Goal: Answer question/provide support

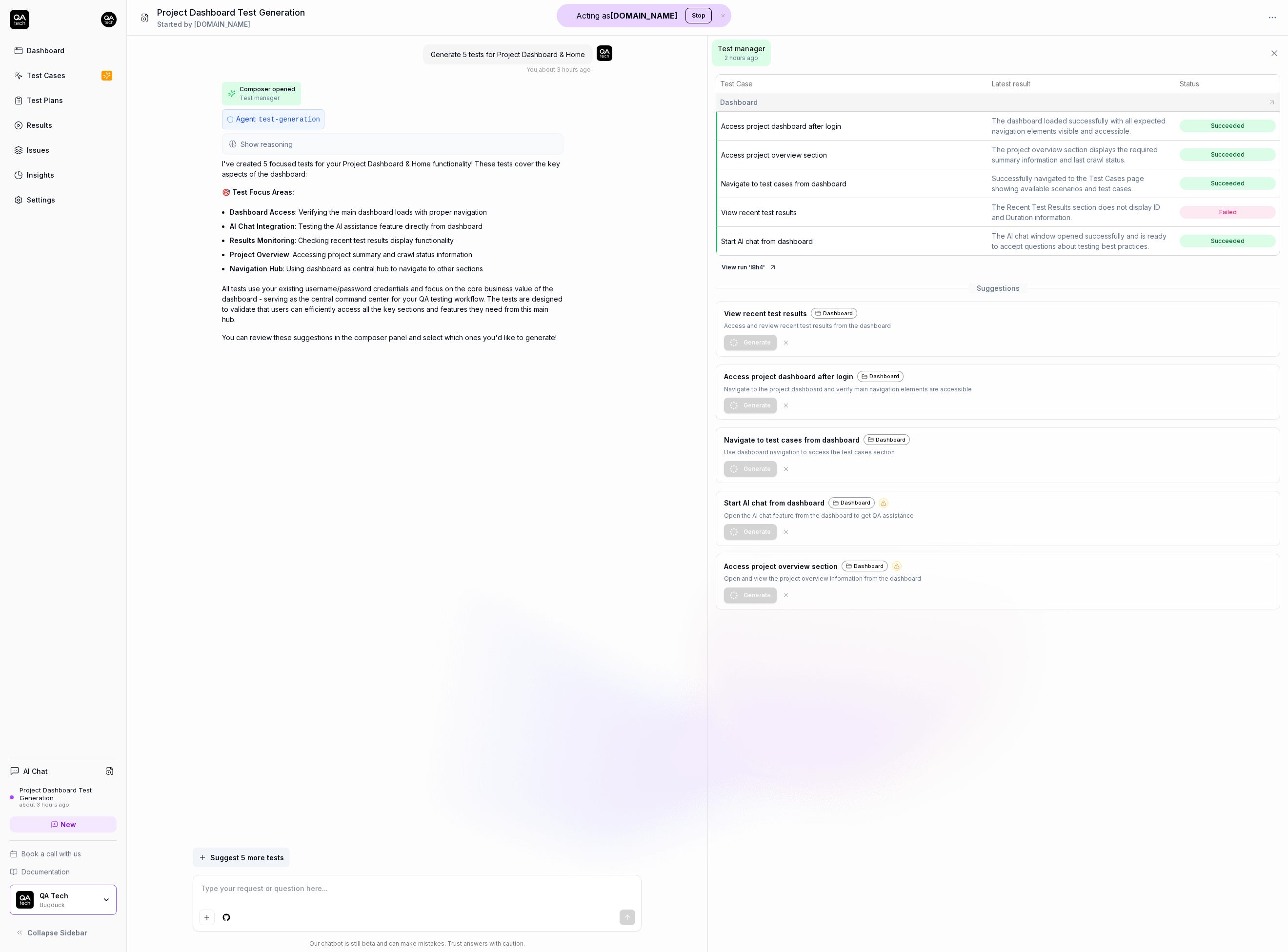
click at [806, 100] on div "Dashboard" at bounding box center [998, 102] width 556 height 10
click at [937, 125] on td "Access project dashboard after login" at bounding box center [852, 126] width 272 height 29
click at [937, 86] on th "Test Case" at bounding box center [852, 84] width 272 height 19
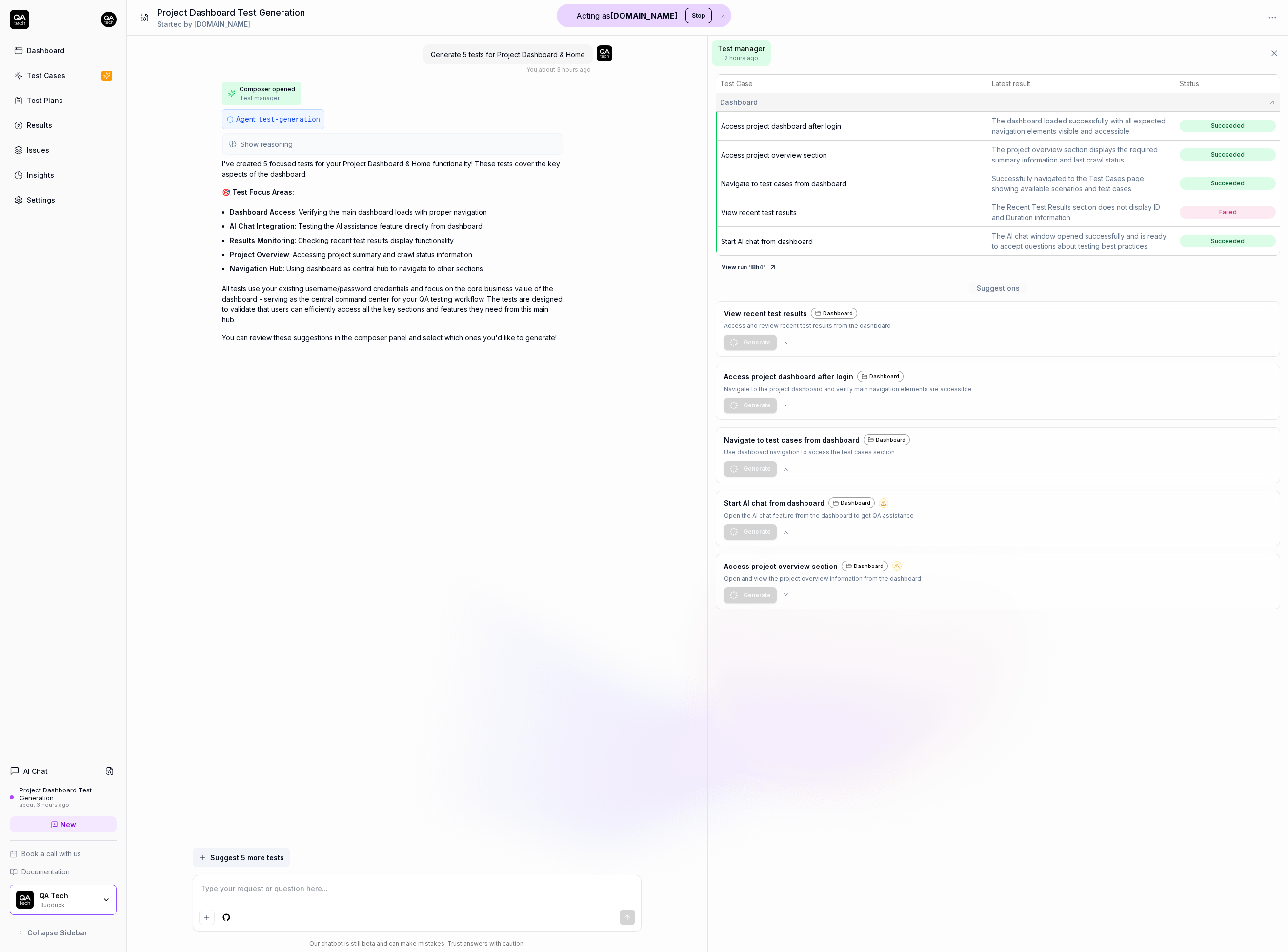
click at [928, 83] on th "Test Case" at bounding box center [852, 84] width 272 height 19
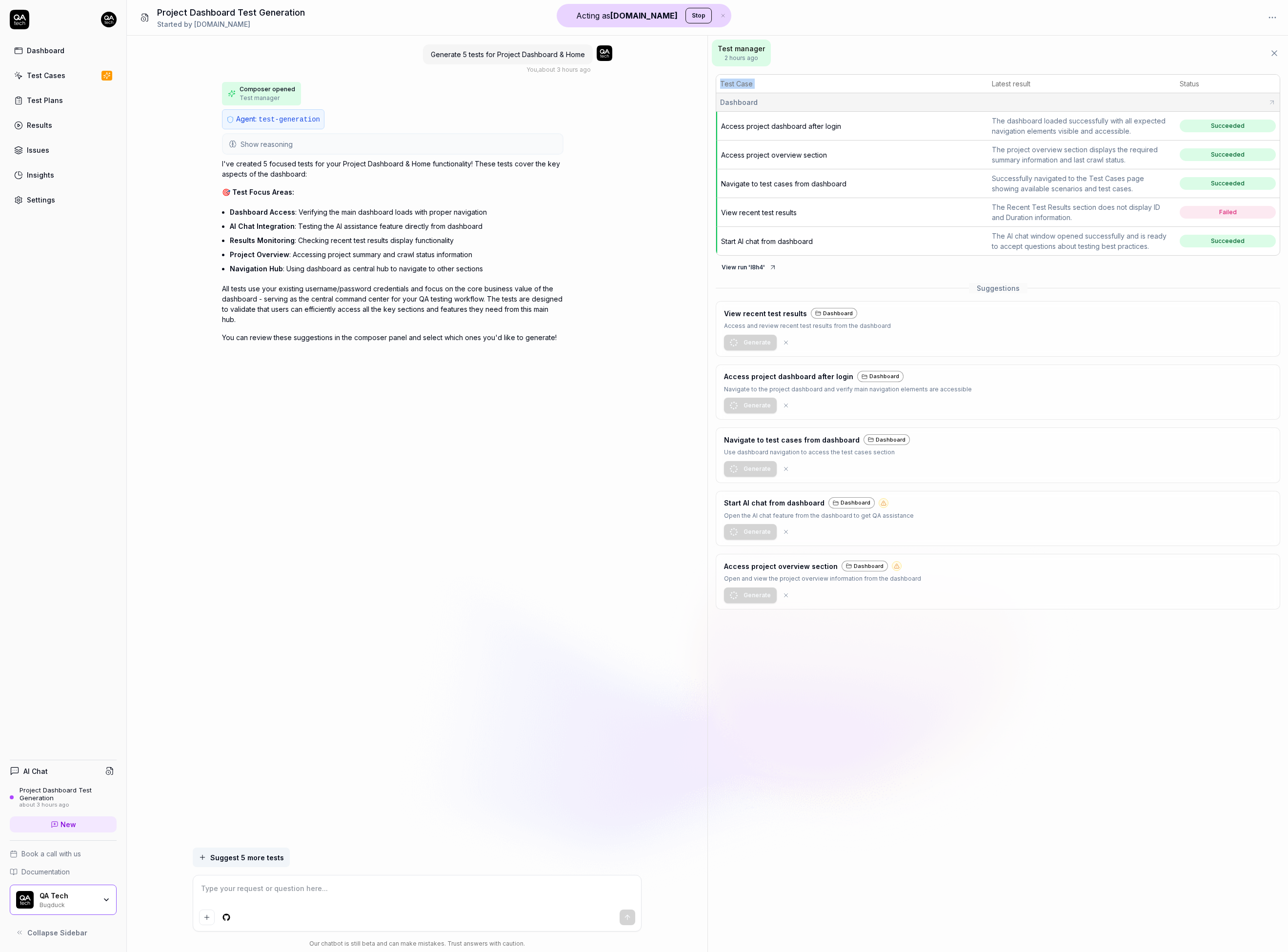
click at [928, 83] on th "Test Case" at bounding box center [852, 84] width 272 height 19
type textarea "*"
